Goal: Information Seeking & Learning: Learn about a topic

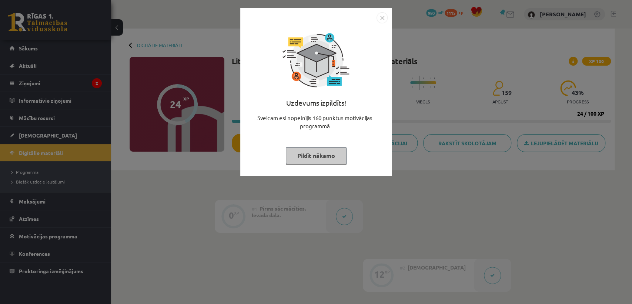
click at [333, 157] on button "Pildīt nākamo" at bounding box center [316, 155] width 61 height 17
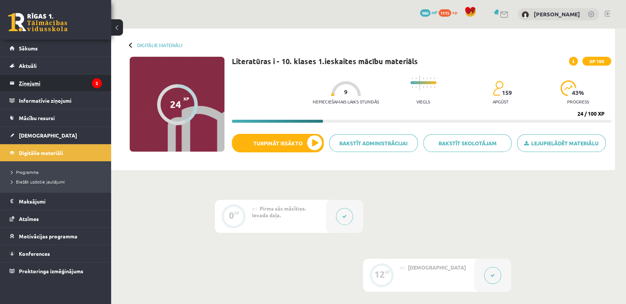
click at [56, 83] on legend "Ziņojumi 2" at bounding box center [60, 82] width 83 height 17
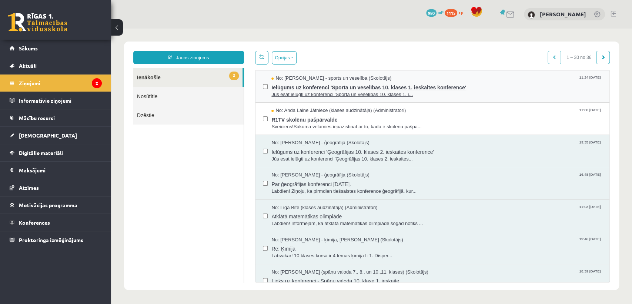
click at [524, 87] on span "Ielūgums uz konferenci 'Sporta un veselības 10. klases 1. ieskaites konference'" at bounding box center [436, 86] width 331 height 9
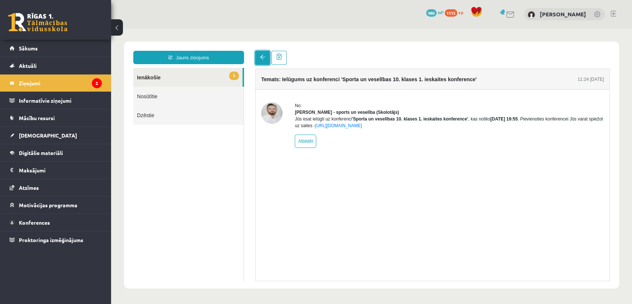
click at [258, 57] on link at bounding box center [262, 58] width 15 height 14
click at [266, 59] on link at bounding box center [262, 58] width 15 height 14
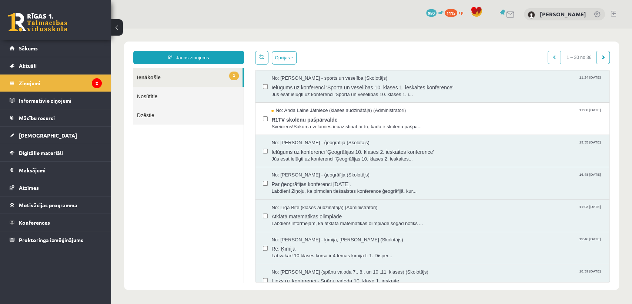
click at [267, 58] on link at bounding box center [261, 58] width 13 height 14
click at [468, 110] on div "No: Anda Laine Jātniece (klases audzinātāja) (Administratori) 11:00 08/10/2025" at bounding box center [436, 110] width 331 height 7
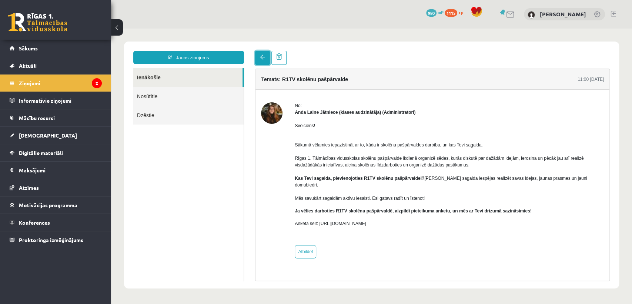
click at [263, 55] on span at bounding box center [262, 56] width 5 height 5
click at [47, 47] on link "Sākums" at bounding box center [56, 48] width 92 height 17
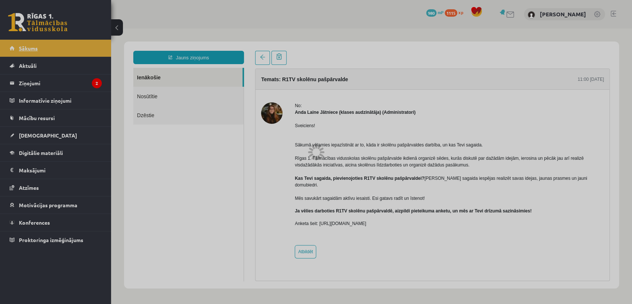
click at [47, 47] on div at bounding box center [316, 152] width 632 height 304
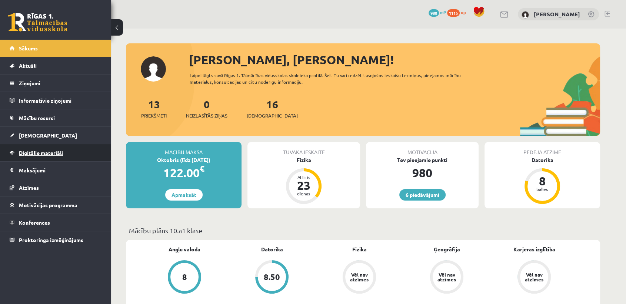
click at [50, 152] on span "Digitālie materiāli" at bounding box center [41, 152] width 44 height 7
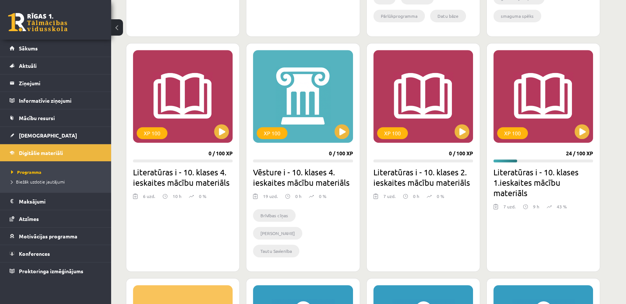
scroll to position [404, 0]
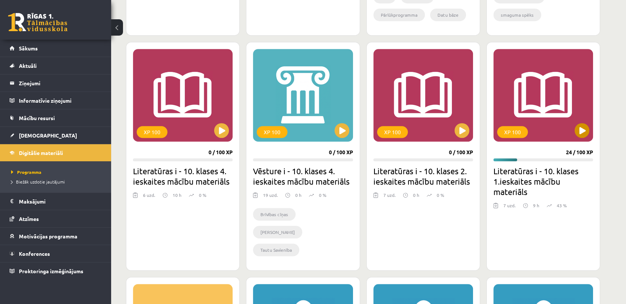
click at [591, 133] on div "XP 100" at bounding box center [543, 95] width 100 height 93
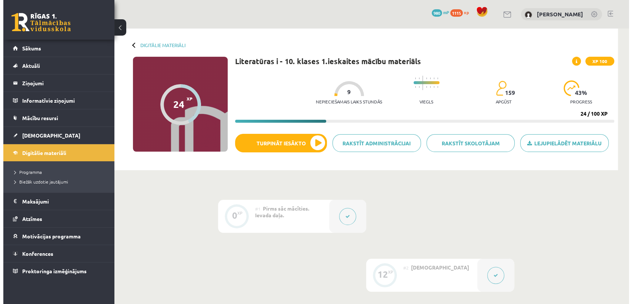
scroll to position [216, 0]
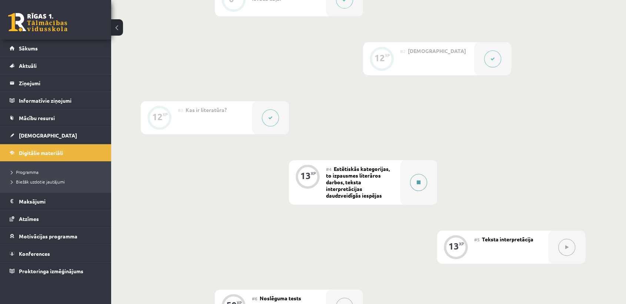
click at [412, 186] on button at bounding box center [418, 182] width 17 height 17
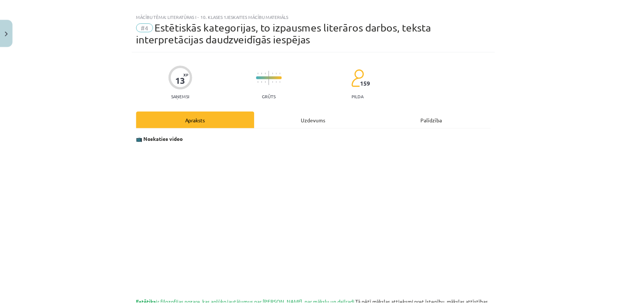
scroll to position [0, 0]
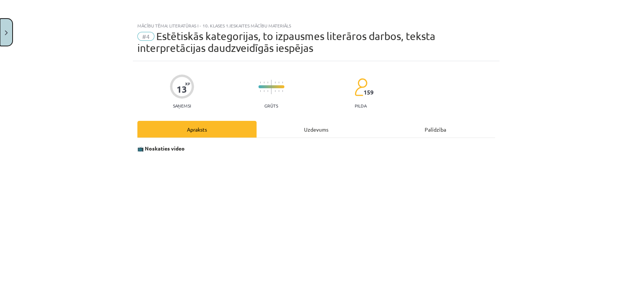
click at [6, 35] on img "Close" at bounding box center [6, 32] width 3 height 5
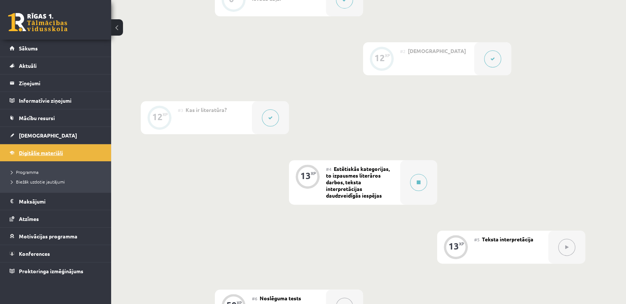
click at [36, 149] on span "Digitālie materiāli" at bounding box center [41, 152] width 44 height 7
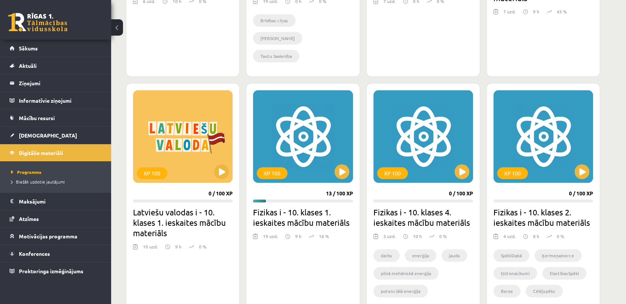
scroll to position [587, 0]
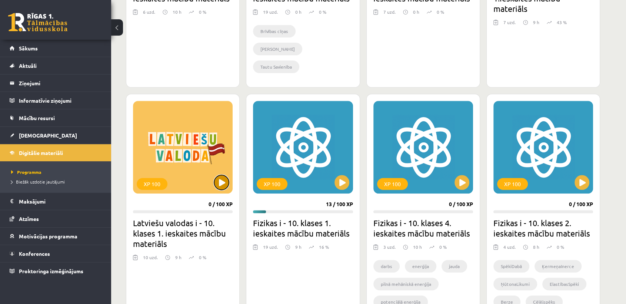
click at [221, 183] on button at bounding box center [221, 182] width 15 height 15
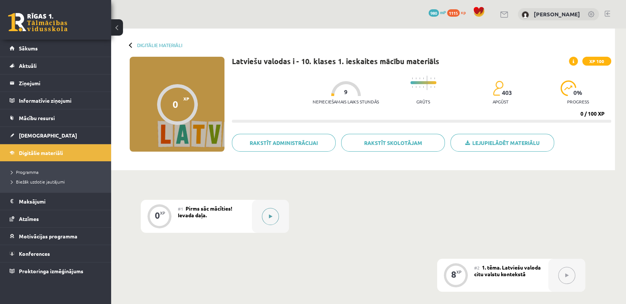
click at [267, 215] on button at bounding box center [270, 216] width 17 height 17
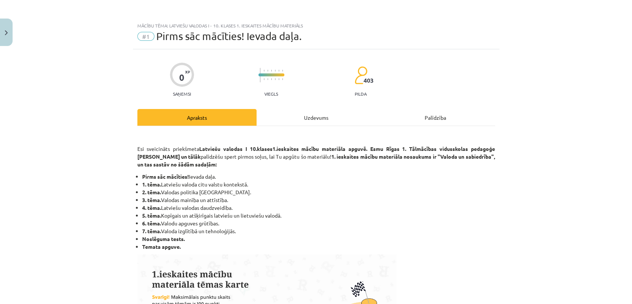
click at [321, 110] on div "Uzdevums" at bounding box center [316, 117] width 119 height 17
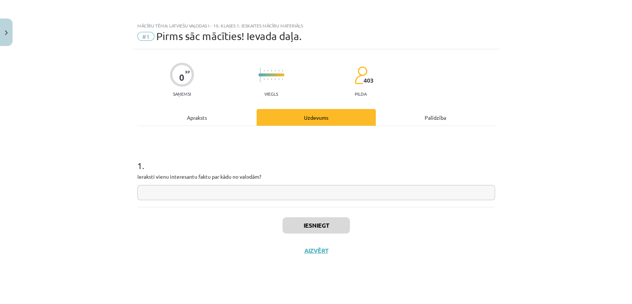
click at [222, 195] on input "text" at bounding box center [316, 192] width 358 height 15
type input "*"
click at [296, 226] on button "Iesniegt" at bounding box center [316, 225] width 67 height 16
click at [309, 253] on button "Nākamā nodarbība" at bounding box center [316, 255] width 73 height 17
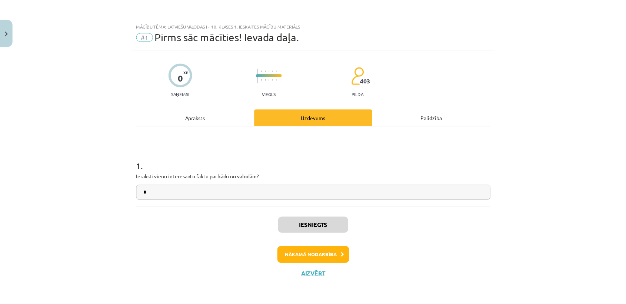
scroll to position [1, 0]
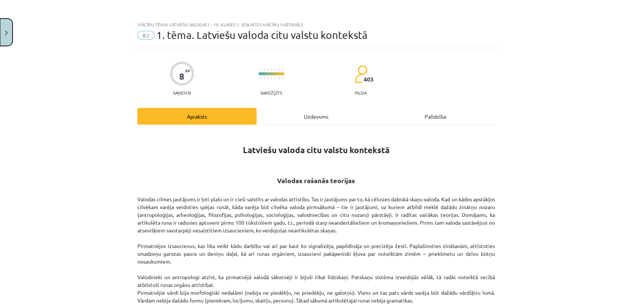
click at [1, 39] on button "Close" at bounding box center [6, 32] width 13 height 27
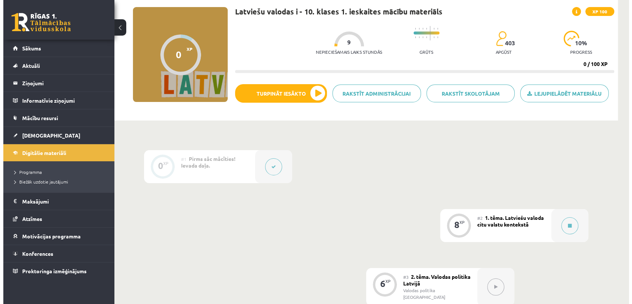
scroll to position [50, 0]
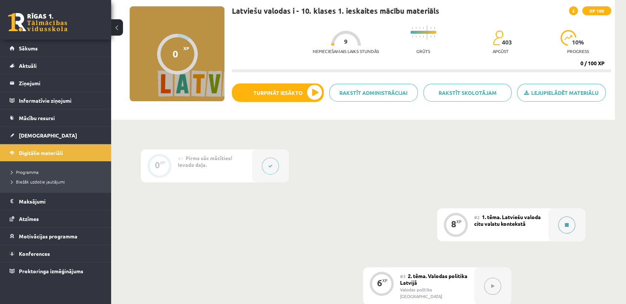
click at [566, 217] on button at bounding box center [566, 224] width 17 height 17
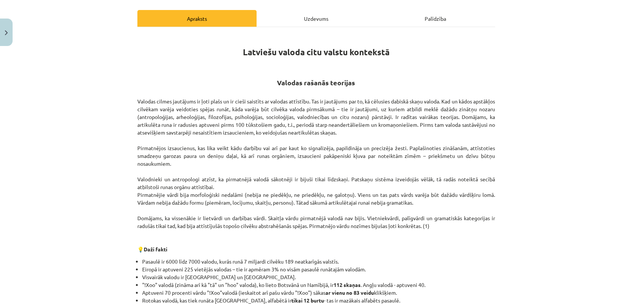
scroll to position [95, 0]
